Goal: Transaction & Acquisition: Purchase product/service

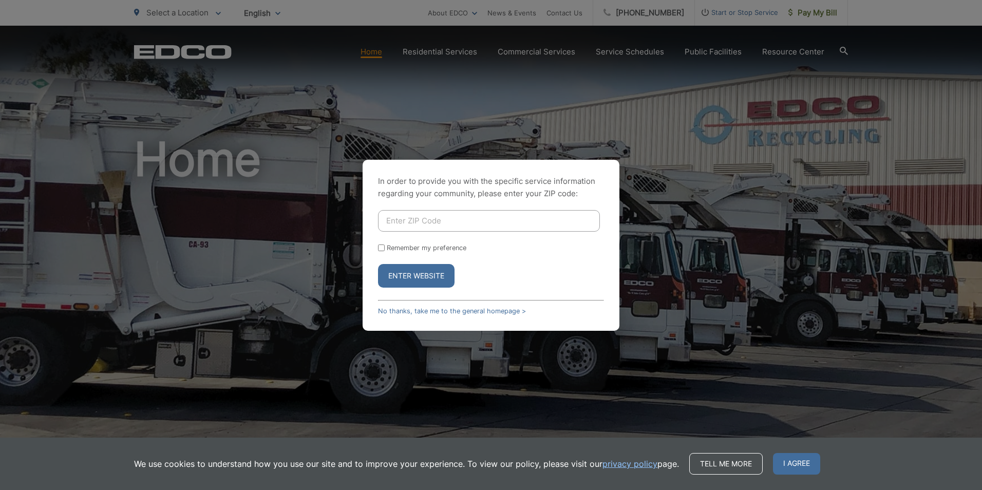
click at [403, 221] on input "Enter ZIP Code" at bounding box center [489, 221] width 222 height 22
type input "92083"
click at [383, 245] on input "Remember my preference" at bounding box center [381, 247] width 7 height 7
checkbox input "true"
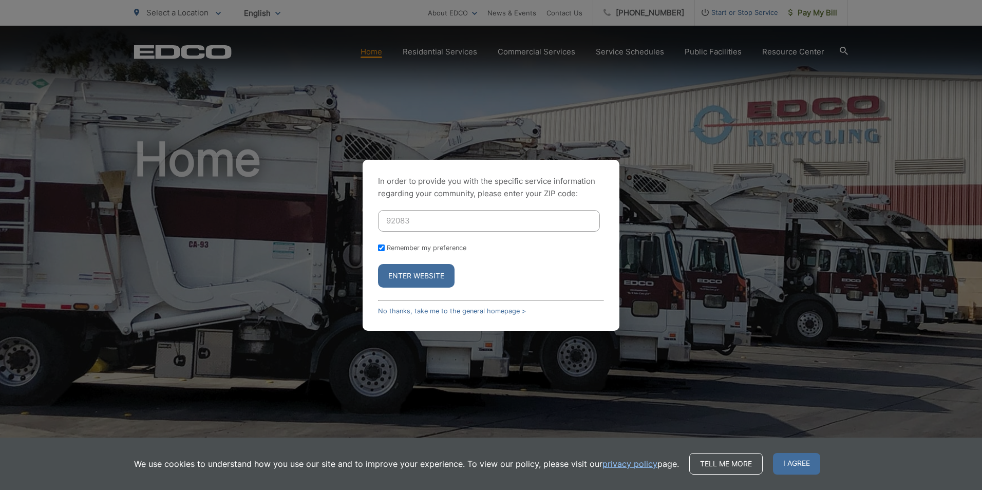
click at [421, 275] on button "Enter Website" at bounding box center [416, 276] width 77 height 24
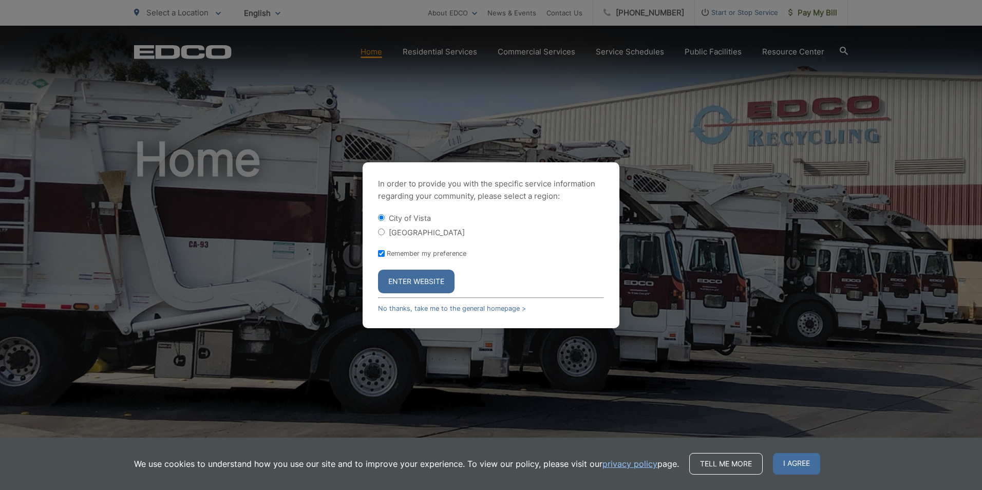
click at [418, 282] on button "Enter Website" at bounding box center [416, 282] width 77 height 24
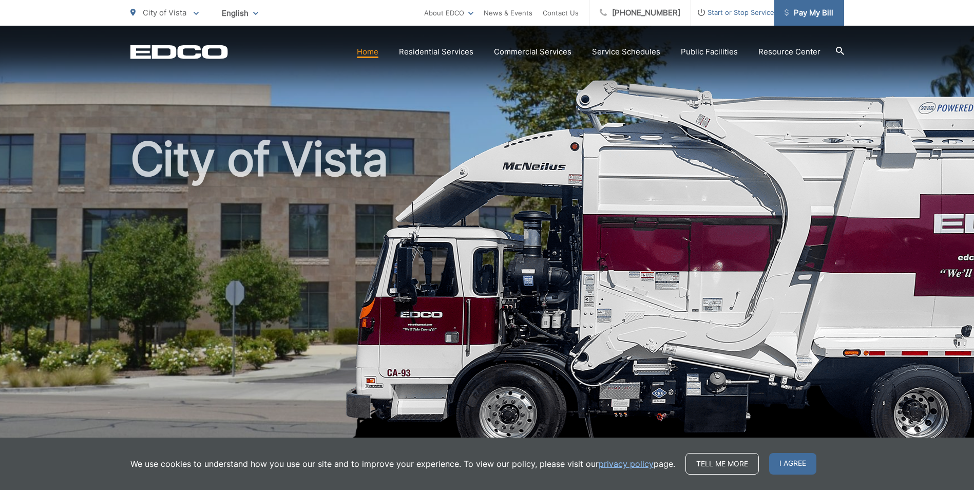
click at [801, 15] on span "Pay My Bill" at bounding box center [809, 13] width 49 height 12
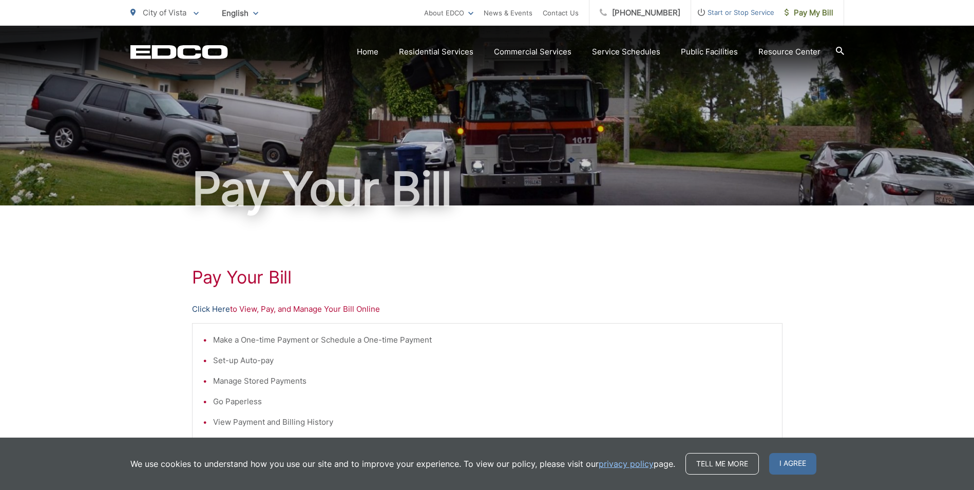
click at [214, 311] on link "Click Here" at bounding box center [211, 309] width 38 height 12
